Goal: Task Accomplishment & Management: Use online tool/utility

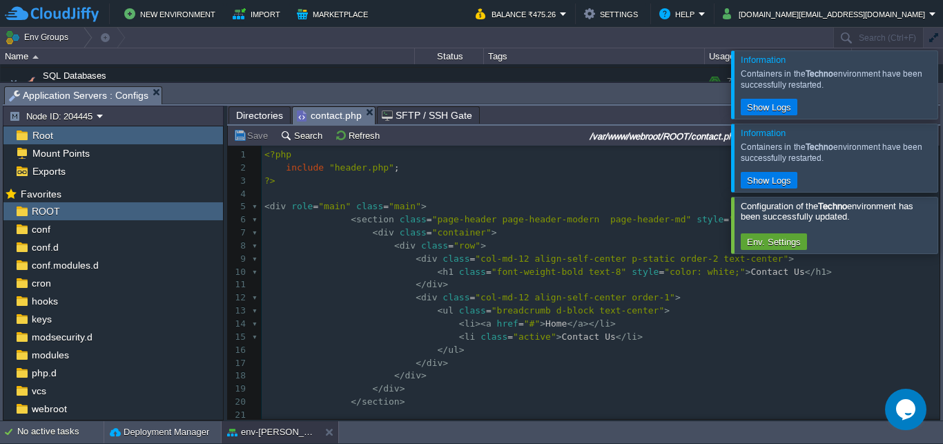
scroll to position [386, 0]
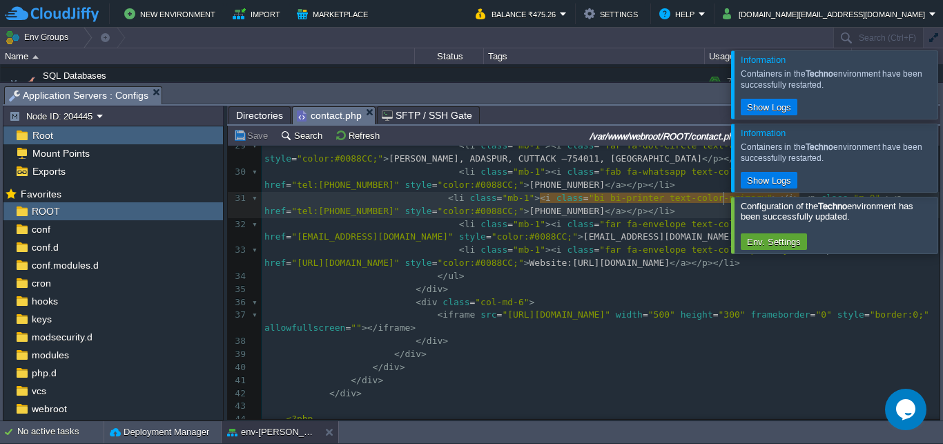
click at [255, 114] on span "Directories" at bounding box center [259, 115] width 47 height 17
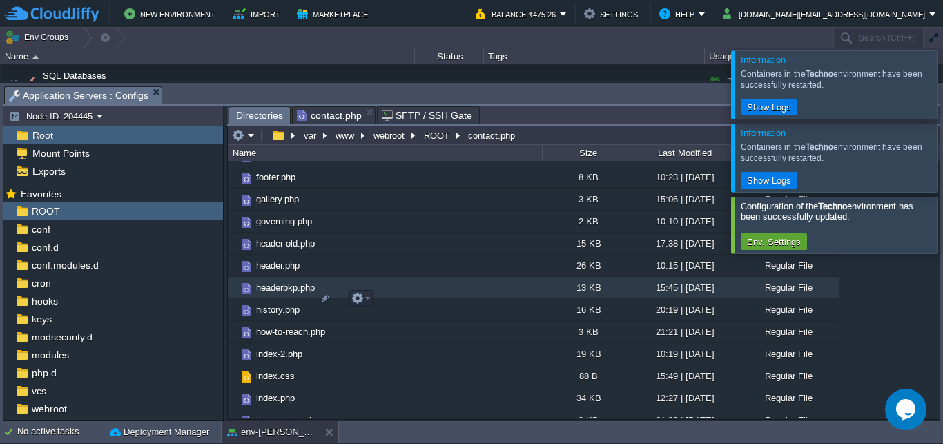
scroll to position [1325, 0]
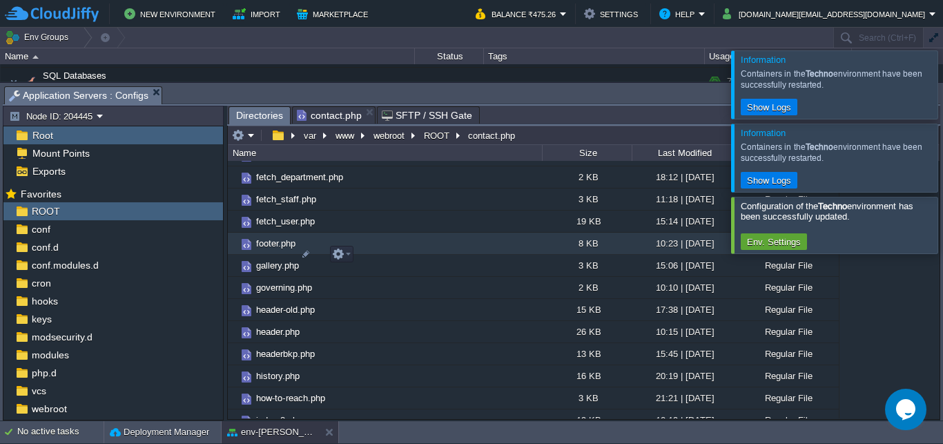
click at [275, 249] on span "footer.php" at bounding box center [275, 243] width 43 height 12
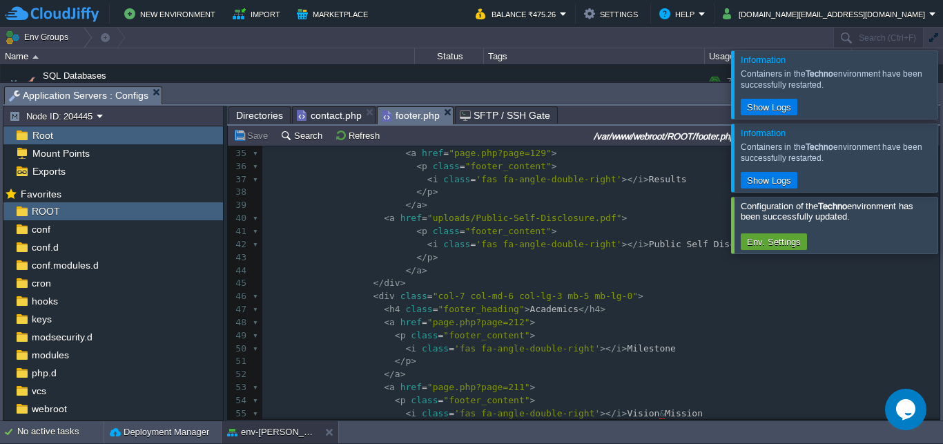
scroll to position [0, 0]
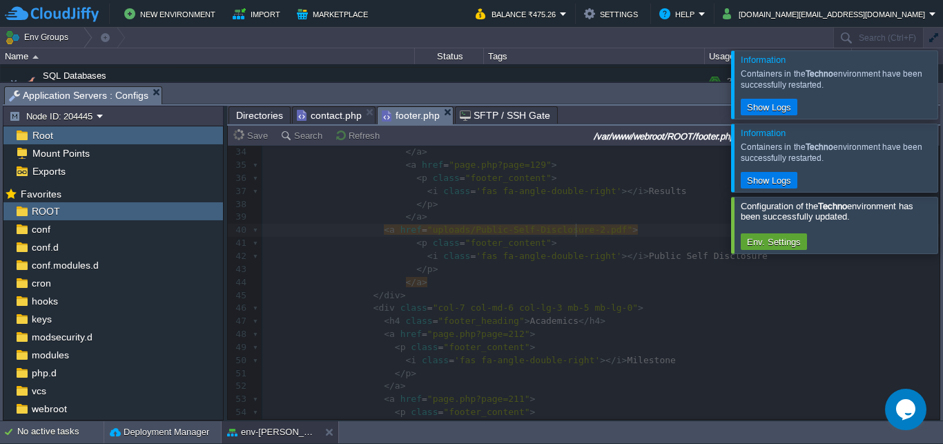
type textarea "-2"
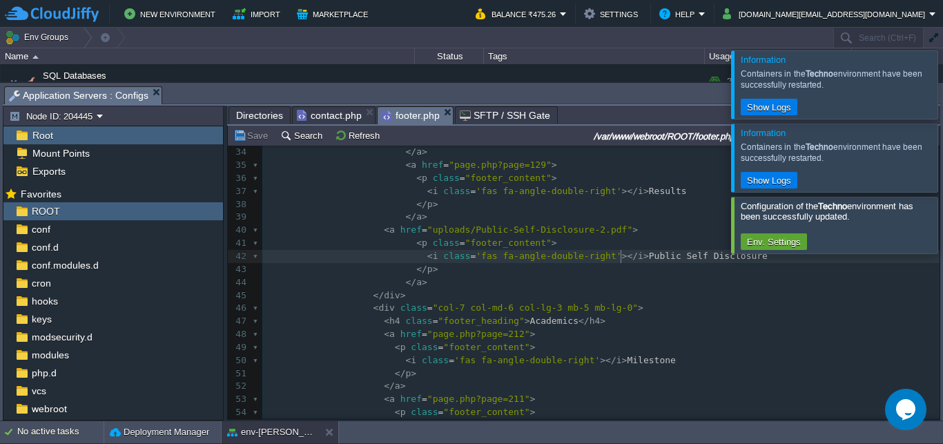
click at [649, 261] on span "Public Self Disclosure" at bounding box center [708, 256] width 119 height 10
click at [665, 305] on pre "< div class = "col-7 col-md-6 col-lg-3 mb-5 mb-lg-0" >" at bounding box center [600, 308] width 677 height 13
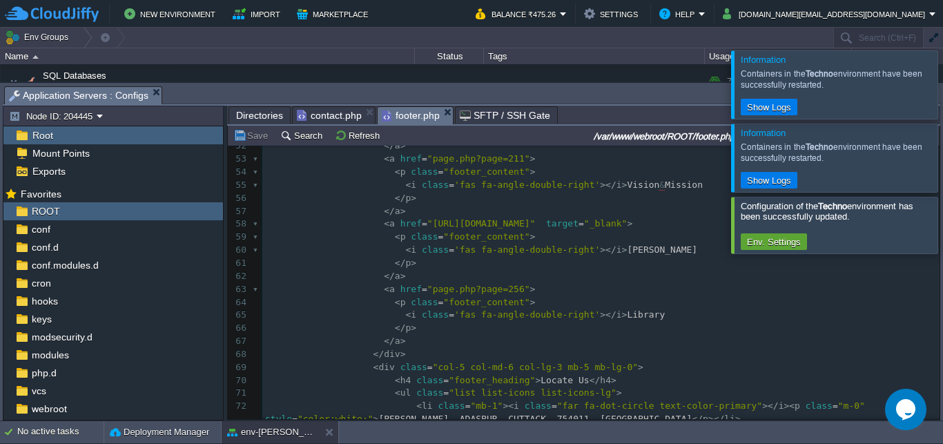
scroll to position [745, 0]
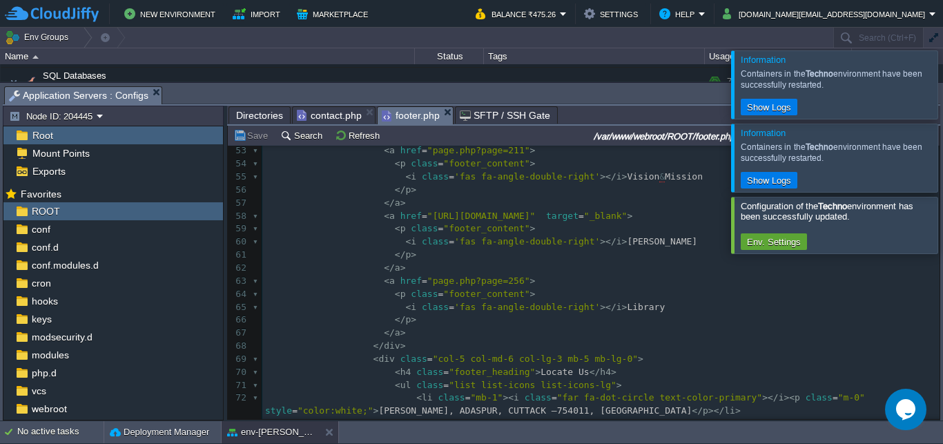
click at [591, 291] on pre "< p class = "footer_content" >" at bounding box center [600, 294] width 677 height 13
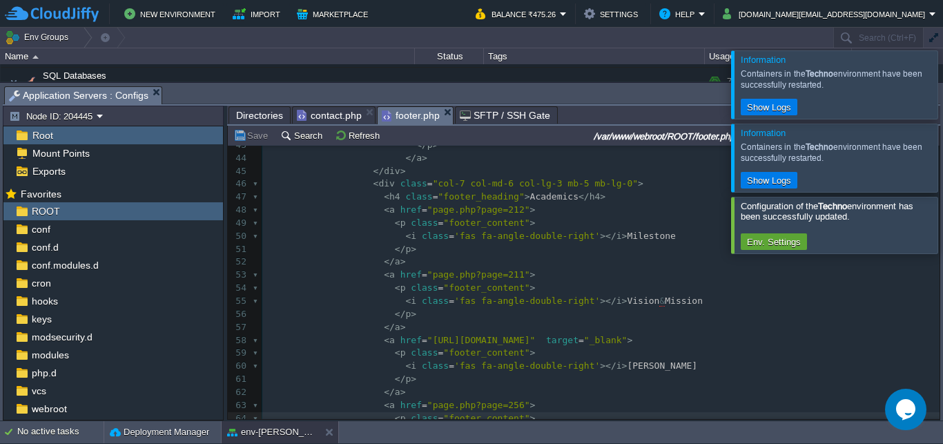
scroll to position [560, 0]
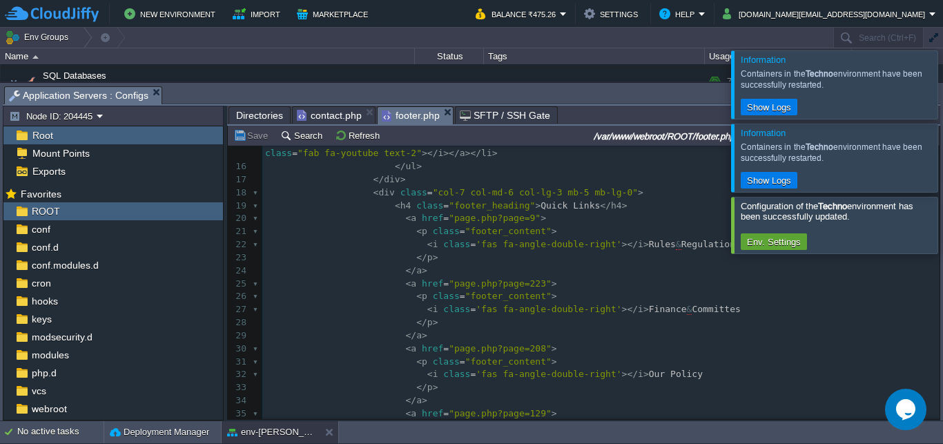
click at [337, 111] on span "contact.php" at bounding box center [329, 115] width 65 height 17
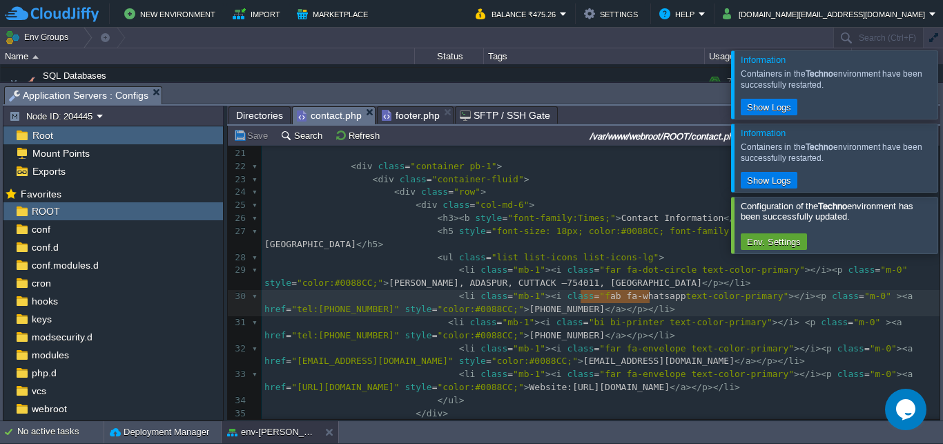
type textarea "fab fa-whatsapp"
drag, startPoint x: 647, startPoint y: 300, endPoint x: 578, endPoint y: 301, distance: 69.7
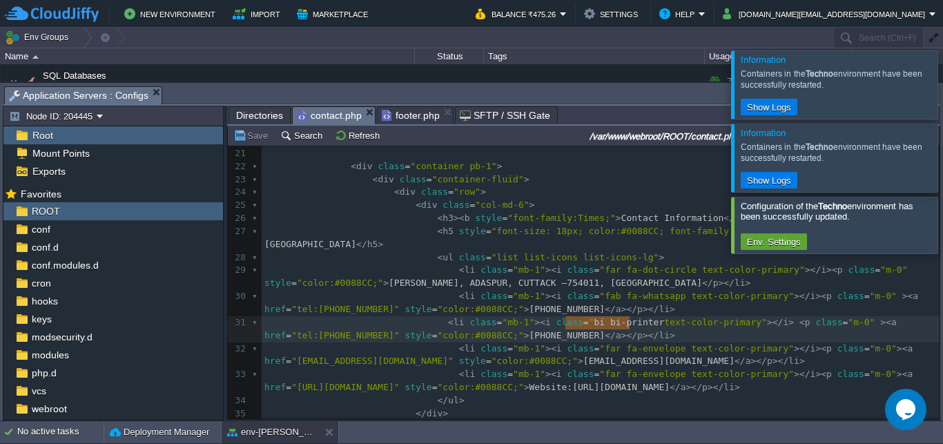
drag, startPoint x: 627, startPoint y: 326, endPoint x: 587, endPoint y: 326, distance: 40.0
paste textarea "p"
drag, startPoint x: 639, startPoint y: 326, endPoint x: 600, endPoint y: 327, distance: 39.4
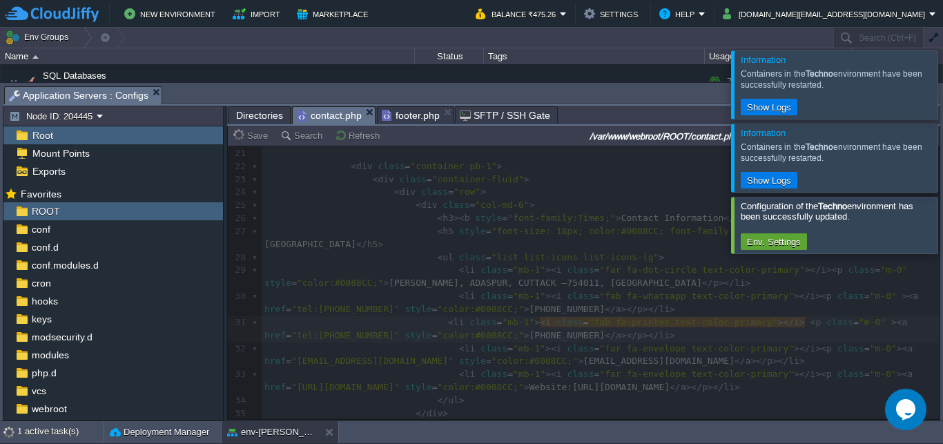
type textarea "printer"
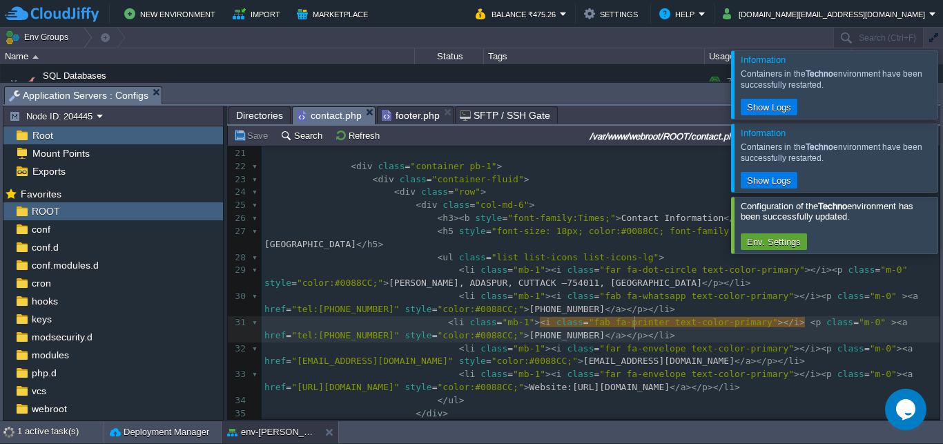
click at [412, 115] on span "footer.php" at bounding box center [411, 115] width 58 height 17
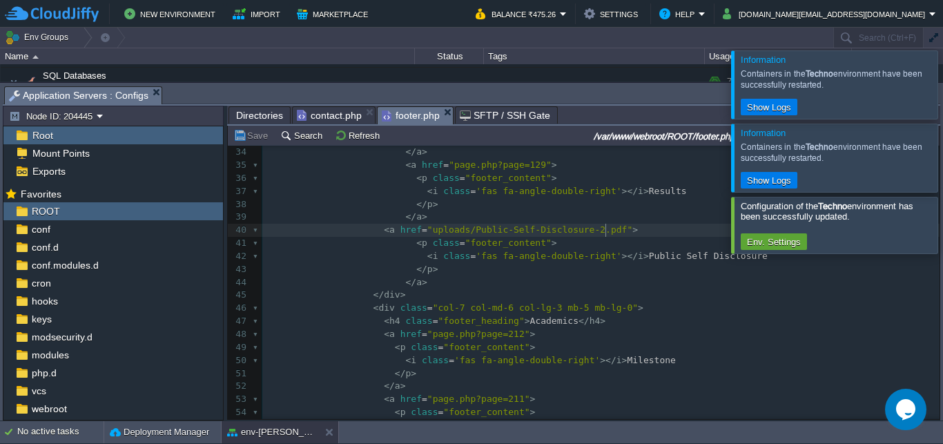
click at [632, 228] on span ">" at bounding box center [635, 229] width 6 height 10
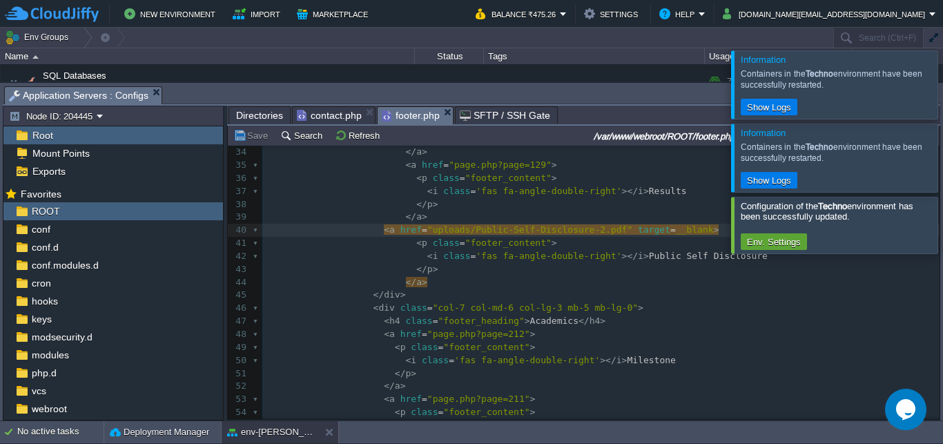
type textarea "target=__blank"
